Goal: Transaction & Acquisition: Download file/media

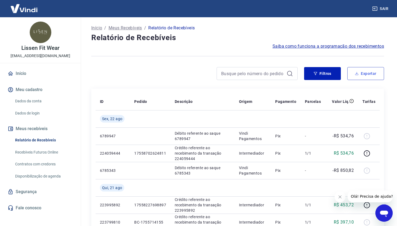
click at [355, 73] on icon "button" at bounding box center [356, 74] width 4 height 4
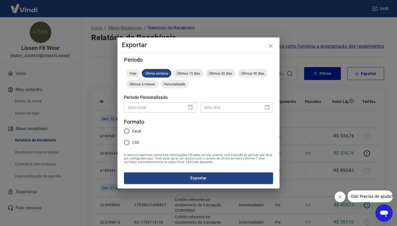
click at [192, 106] on div "Data inicial" at bounding box center [160, 108] width 72 height 10
click at [166, 85] on span "Personalizado" at bounding box center [174, 84] width 28 height 4
click at [190, 108] on icon "Choose date" at bounding box center [190, 107] width 5 height 5
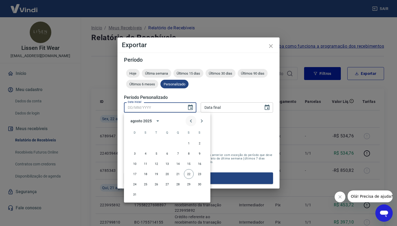
click at [191, 122] on icon "Previous month" at bounding box center [191, 121] width 2 height 3
click at [191, 122] on icon "Previous month" at bounding box center [190, 121] width 6 height 6
click at [150, 120] on button "calendar view is open, switch to year view" at bounding box center [154, 121] width 9 height 9
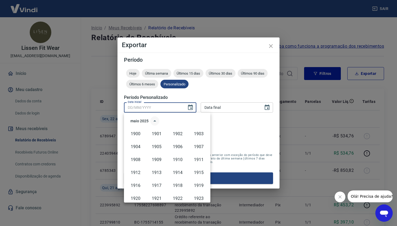
scroll to position [370, 0]
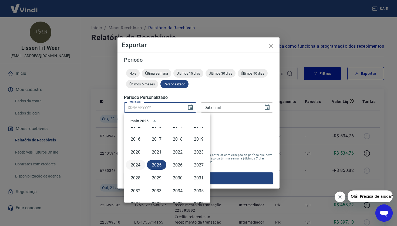
click at [141, 166] on button "2024" at bounding box center [135, 165] width 19 height 10
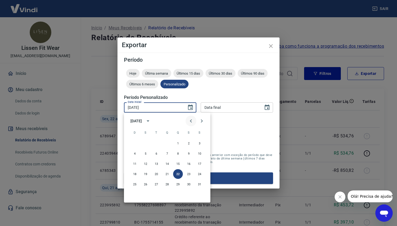
click at [192, 121] on icon "Previous month" at bounding box center [190, 121] width 6 height 6
click at [190, 120] on icon "Previous month" at bounding box center [190, 121] width 6 height 6
click at [199, 144] on button "1" at bounding box center [200, 144] width 10 height 10
type input "[DATE]"
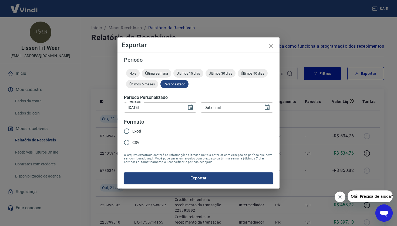
type input "DD/MM/YYYY"
click at [216, 105] on div "Data final DD/MM/YYYY Data final" at bounding box center [236, 108] width 72 height 10
click at [264, 110] on icon "Choose date" at bounding box center [267, 107] width 6 height 6
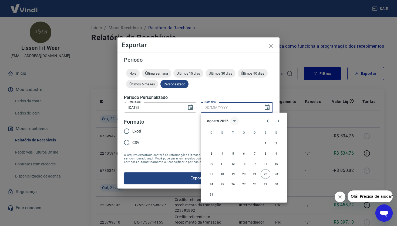
click at [230, 122] on button "calendar view is open, switch to year view" at bounding box center [234, 121] width 9 height 9
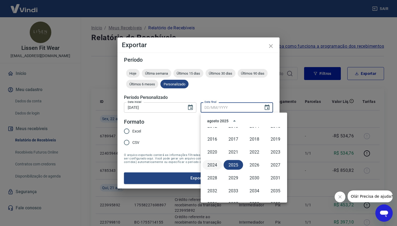
click at [213, 167] on button "2024" at bounding box center [211, 165] width 19 height 10
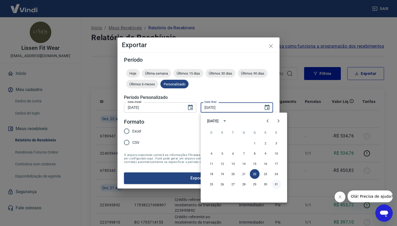
click at [277, 183] on button "31" at bounding box center [276, 185] width 10 height 10
type input "[DATE]"
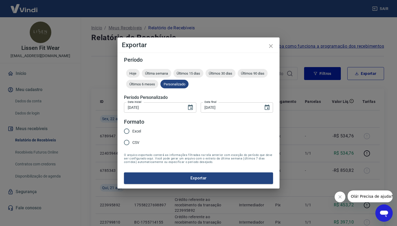
click at [129, 131] on input "Excel" at bounding box center [126, 131] width 11 height 11
radio input "true"
click at [185, 179] on button "Exportar" at bounding box center [198, 178] width 149 height 11
